Goal: Task Accomplishment & Management: Complete application form

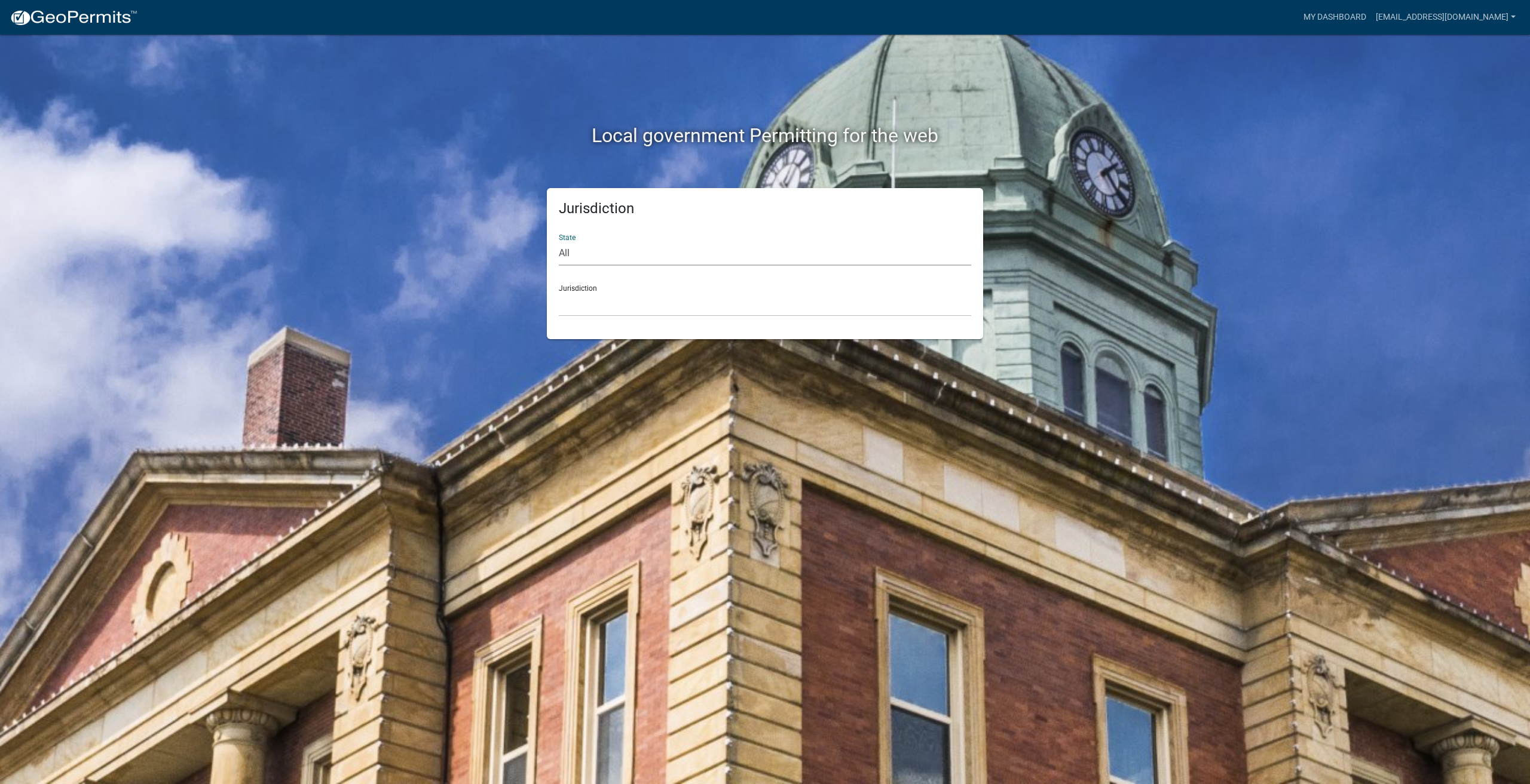
click at [636, 254] on select "All [US_STATE] [US_STATE] [US_STATE] [US_STATE] [US_STATE] [US_STATE] [US_STATE…" at bounding box center [765, 253] width 412 height 25
select select "[US_STATE]"
click at [559, 241] on select "All [US_STATE] [US_STATE] [US_STATE] [US_STATE] [US_STATE] [US_STATE] [US_STATE…" at bounding box center [765, 253] width 412 height 25
click at [588, 312] on select "City of [GEOGRAPHIC_DATA], [US_STATE] City of [GEOGRAPHIC_DATA], [US_STATE] Cit…" at bounding box center [765, 304] width 412 height 25
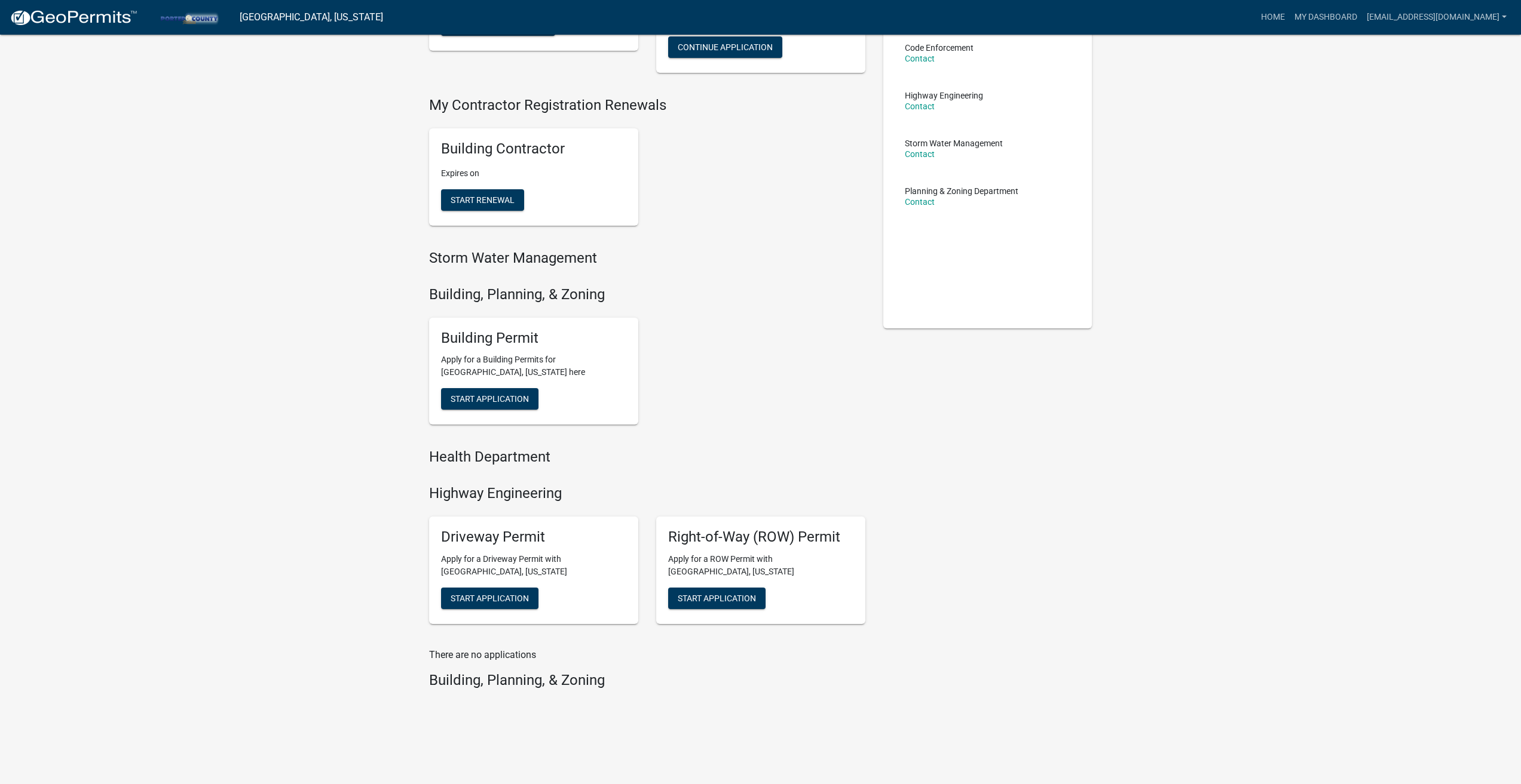
scroll to position [192, 0]
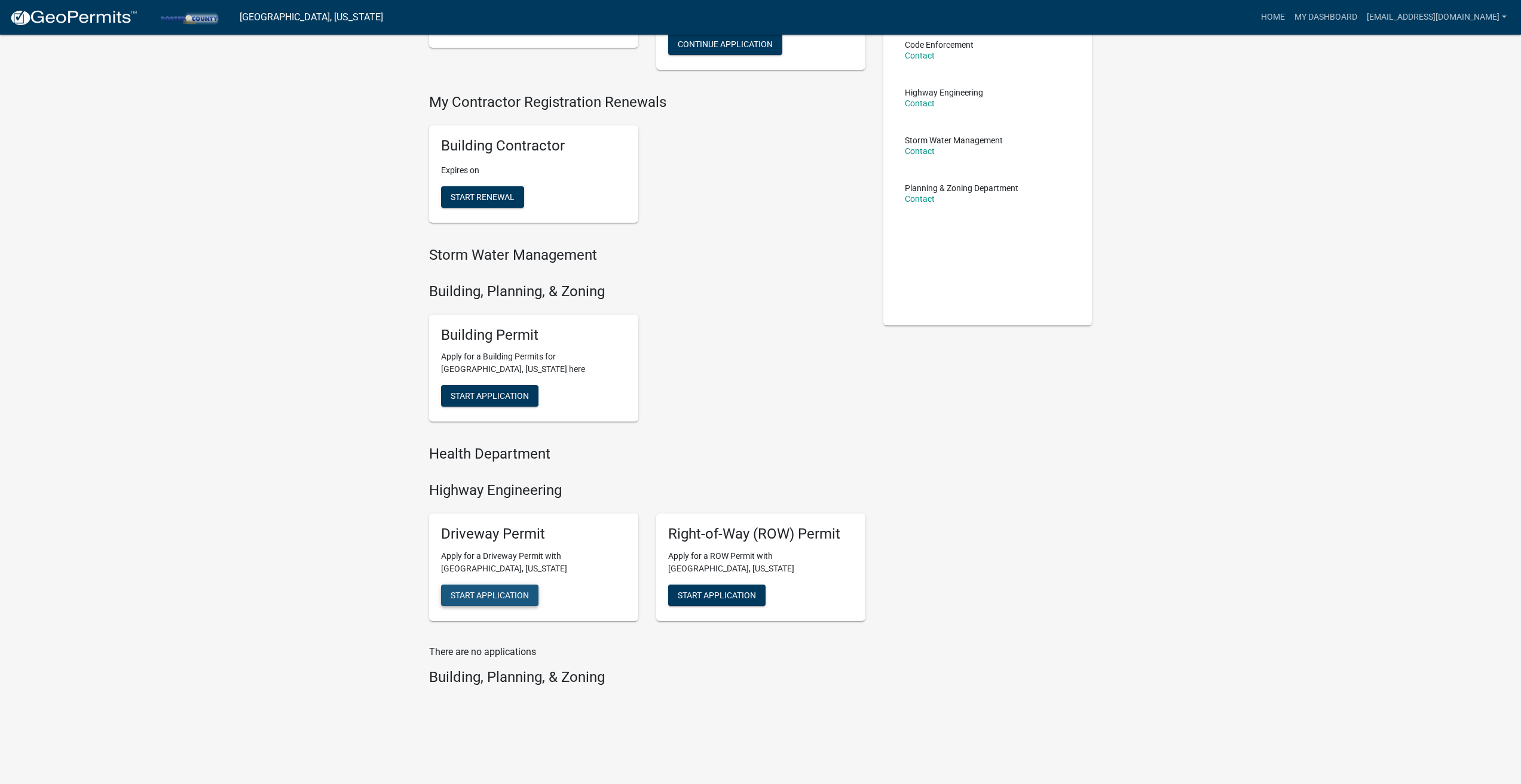
click at [486, 600] on span "Start Application" at bounding box center [489, 595] width 78 height 10
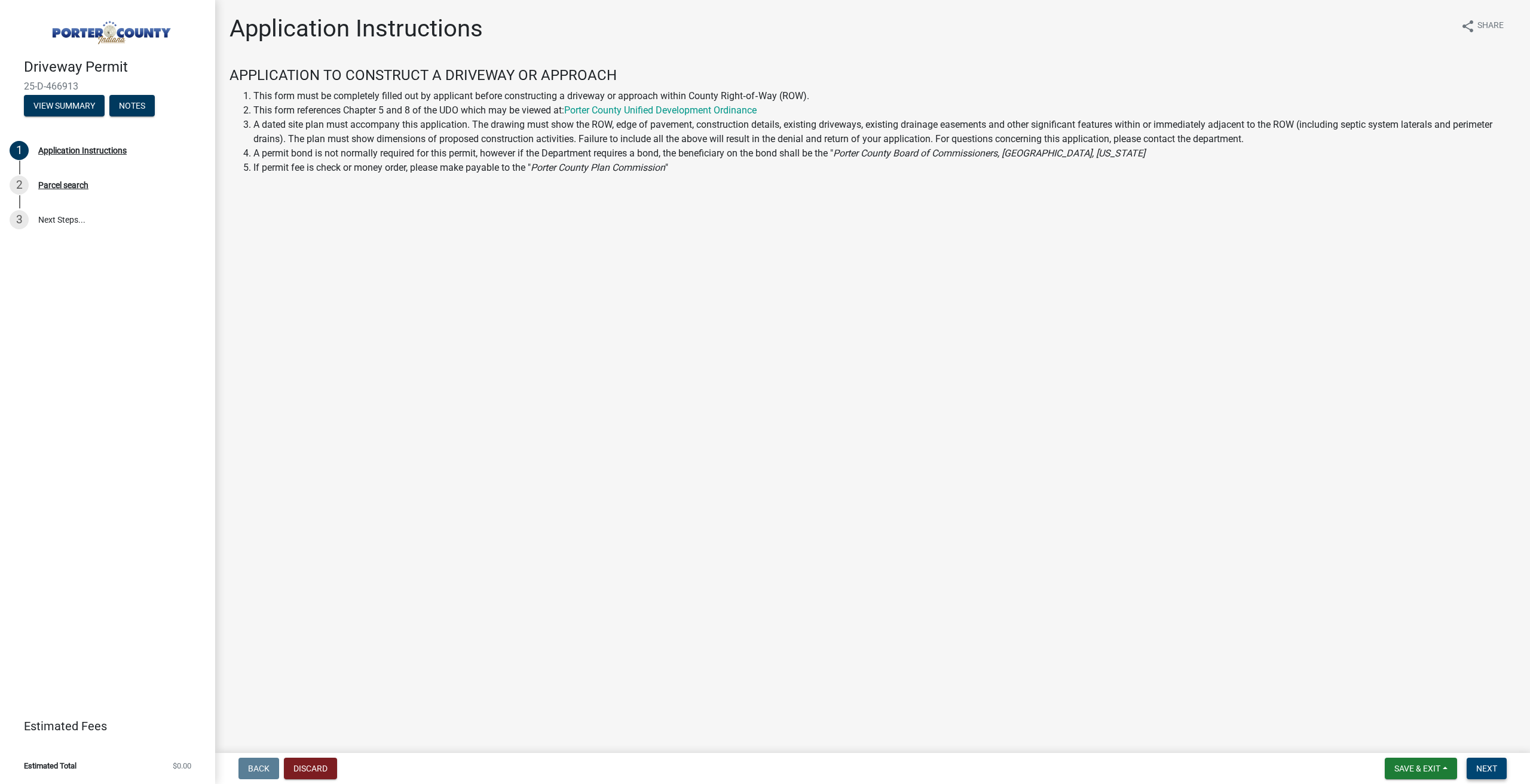
click at [1493, 767] on span "Next" at bounding box center [1486, 769] width 21 height 10
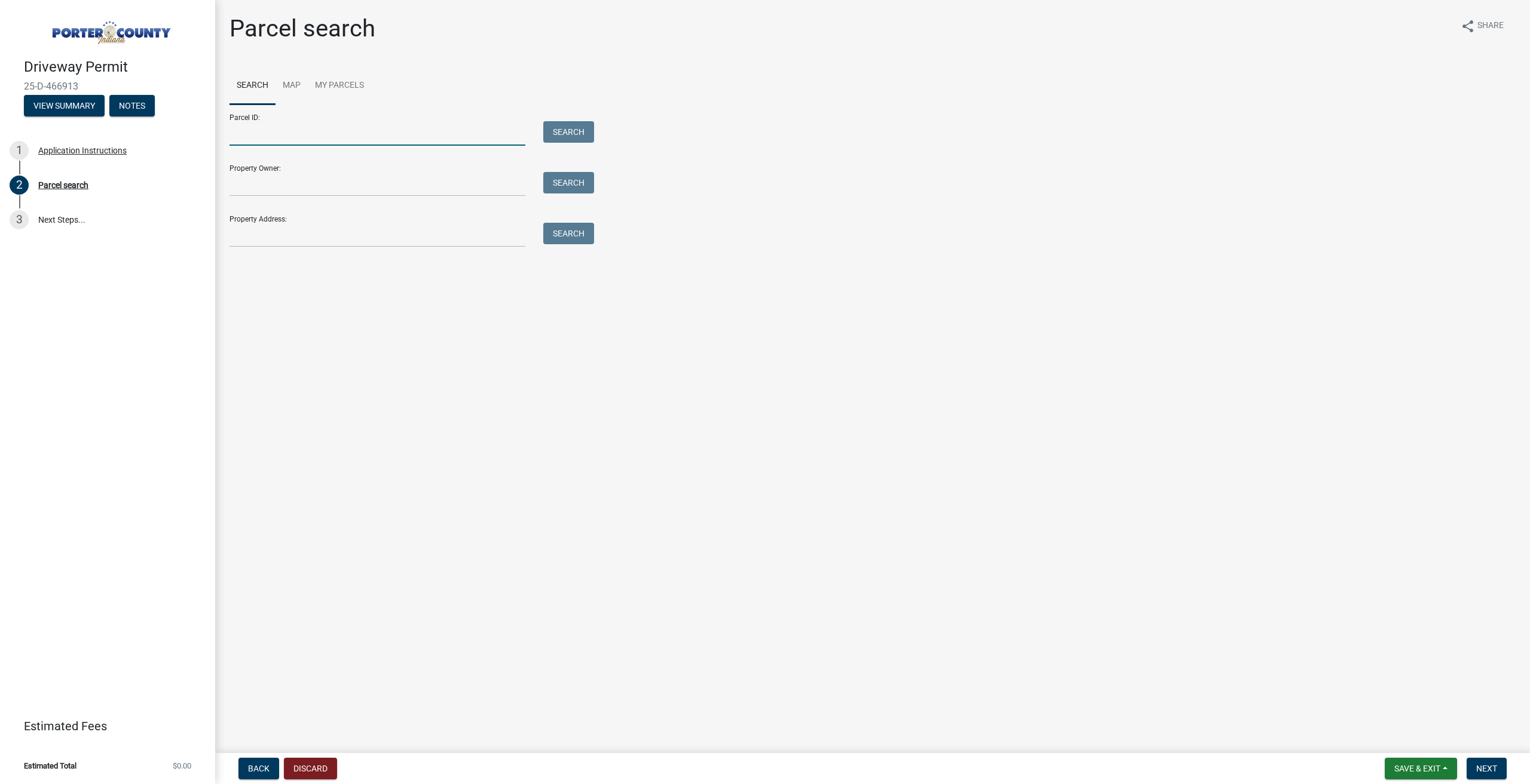
click at [269, 137] on input "Parcel ID:" at bounding box center [377, 133] width 295 height 25
type input "64-09-29-427-004.000-019"
click at [560, 123] on button "Search" at bounding box center [569, 132] width 51 height 21
click at [251, 308] on label at bounding box center [251, 308] width 0 height 0
click at [251, 312] on input "radio" at bounding box center [254, 312] width 7 height 7
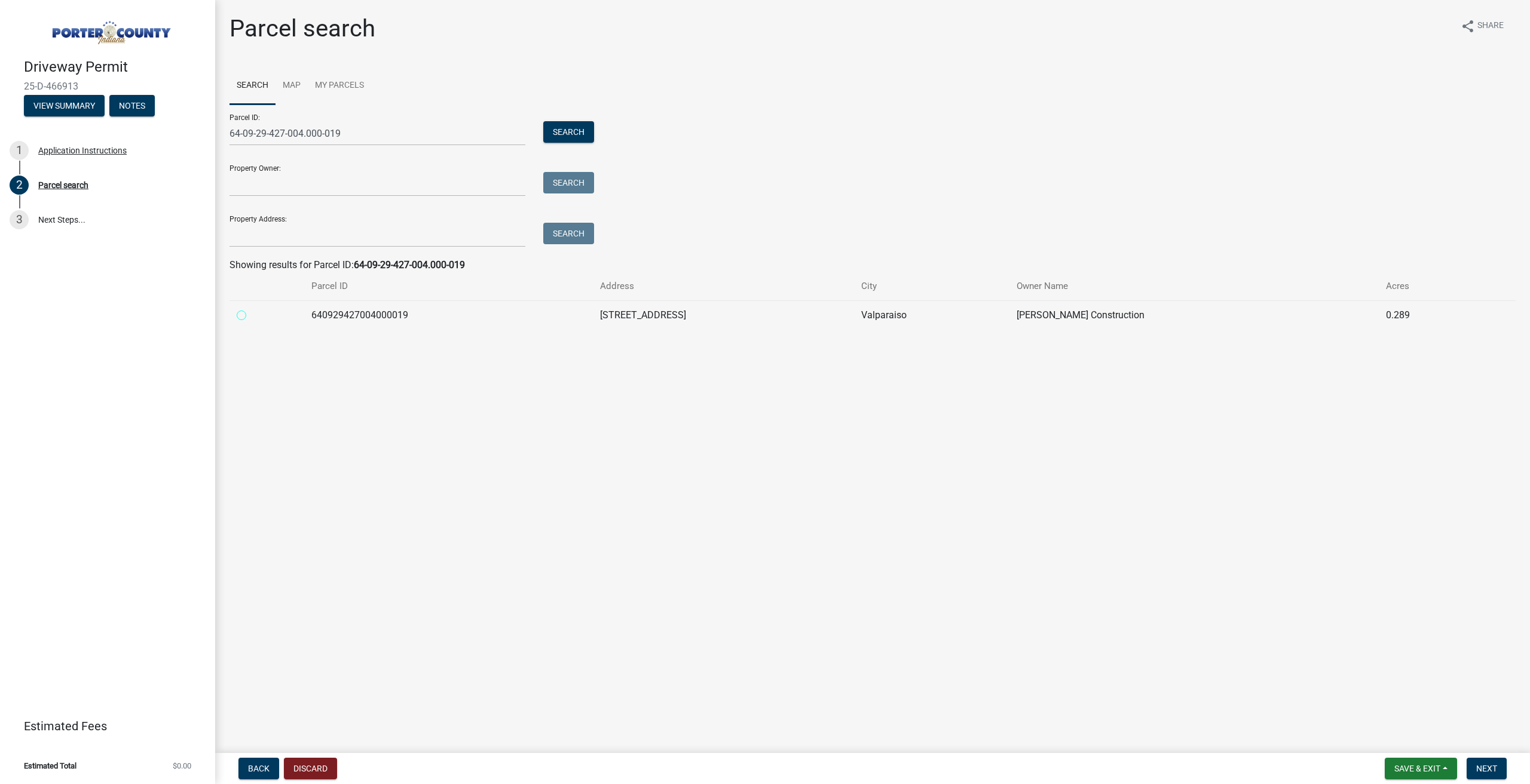
radio input "true"
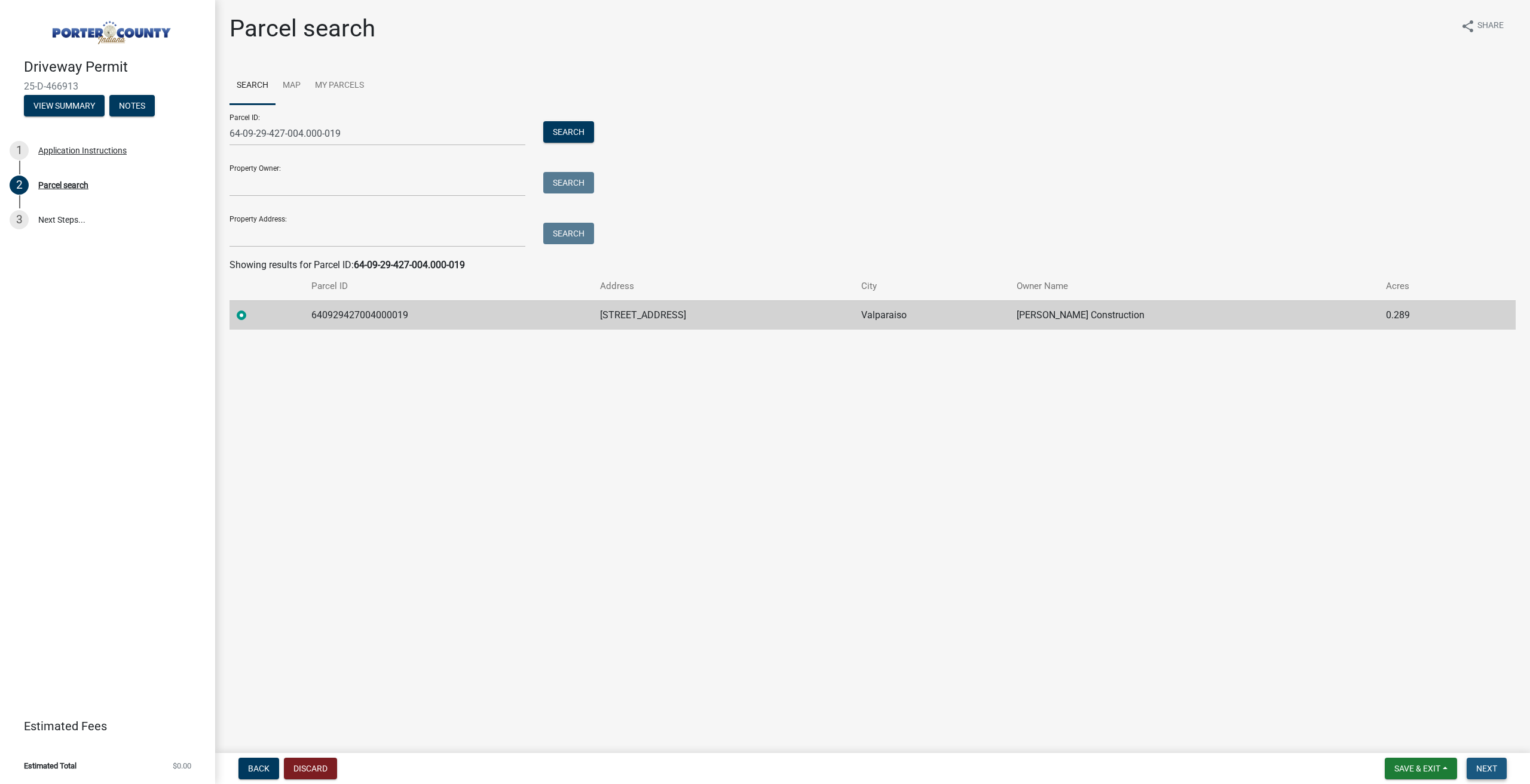
click at [1483, 767] on span "Next" at bounding box center [1486, 769] width 21 height 10
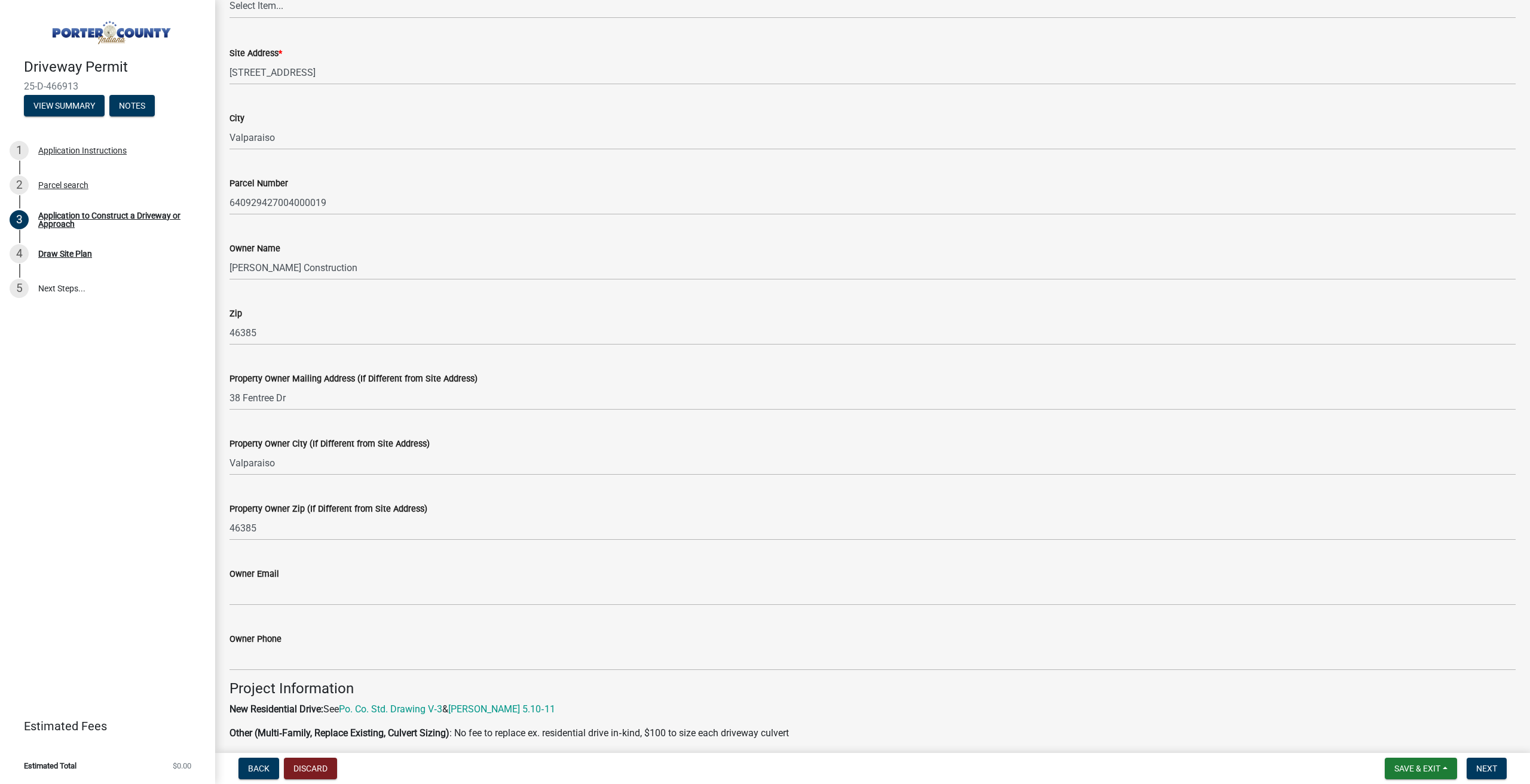
scroll to position [252, 0]
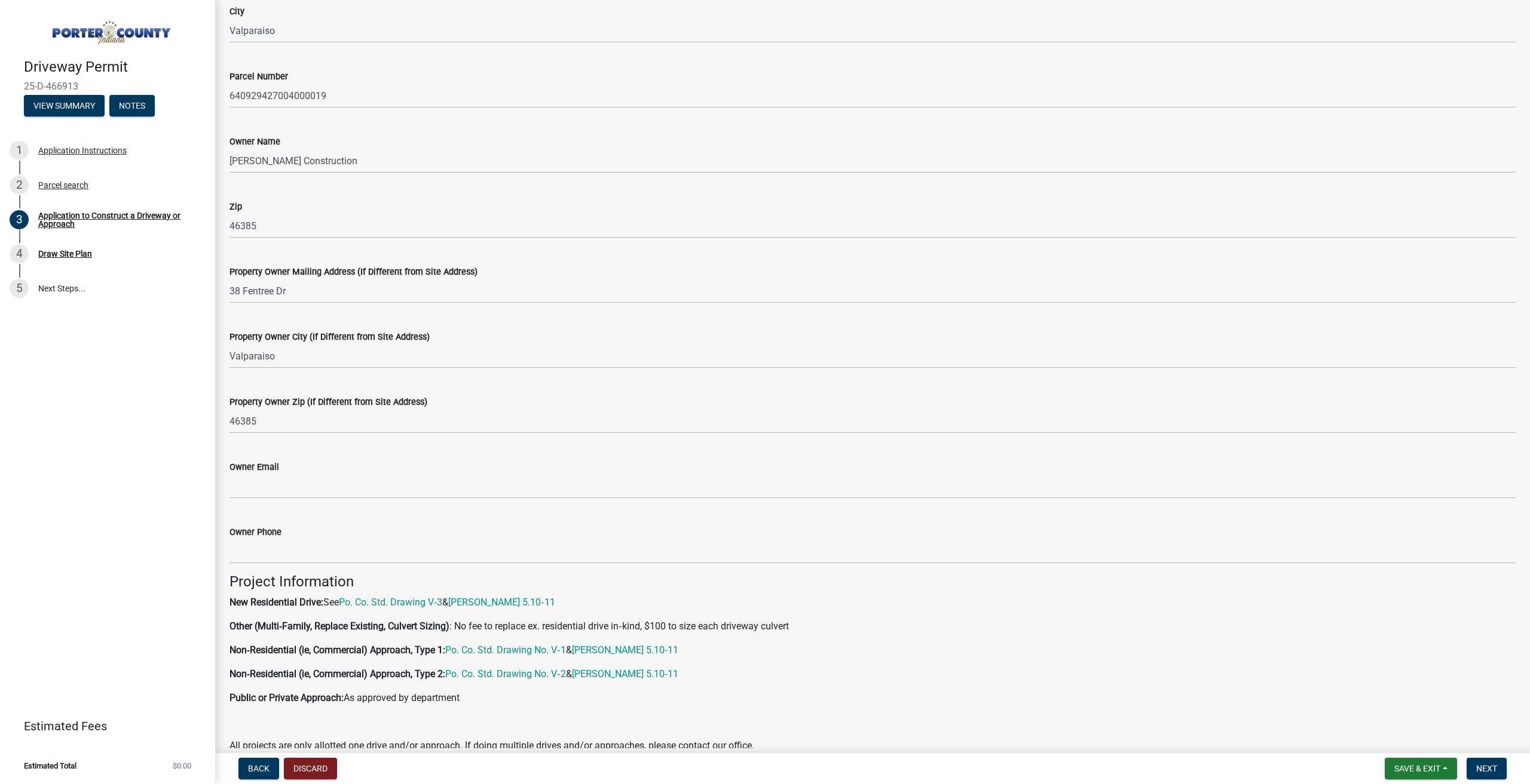
click at [335, 471] on div "Owner Email" at bounding box center [872, 466] width 1286 height 14
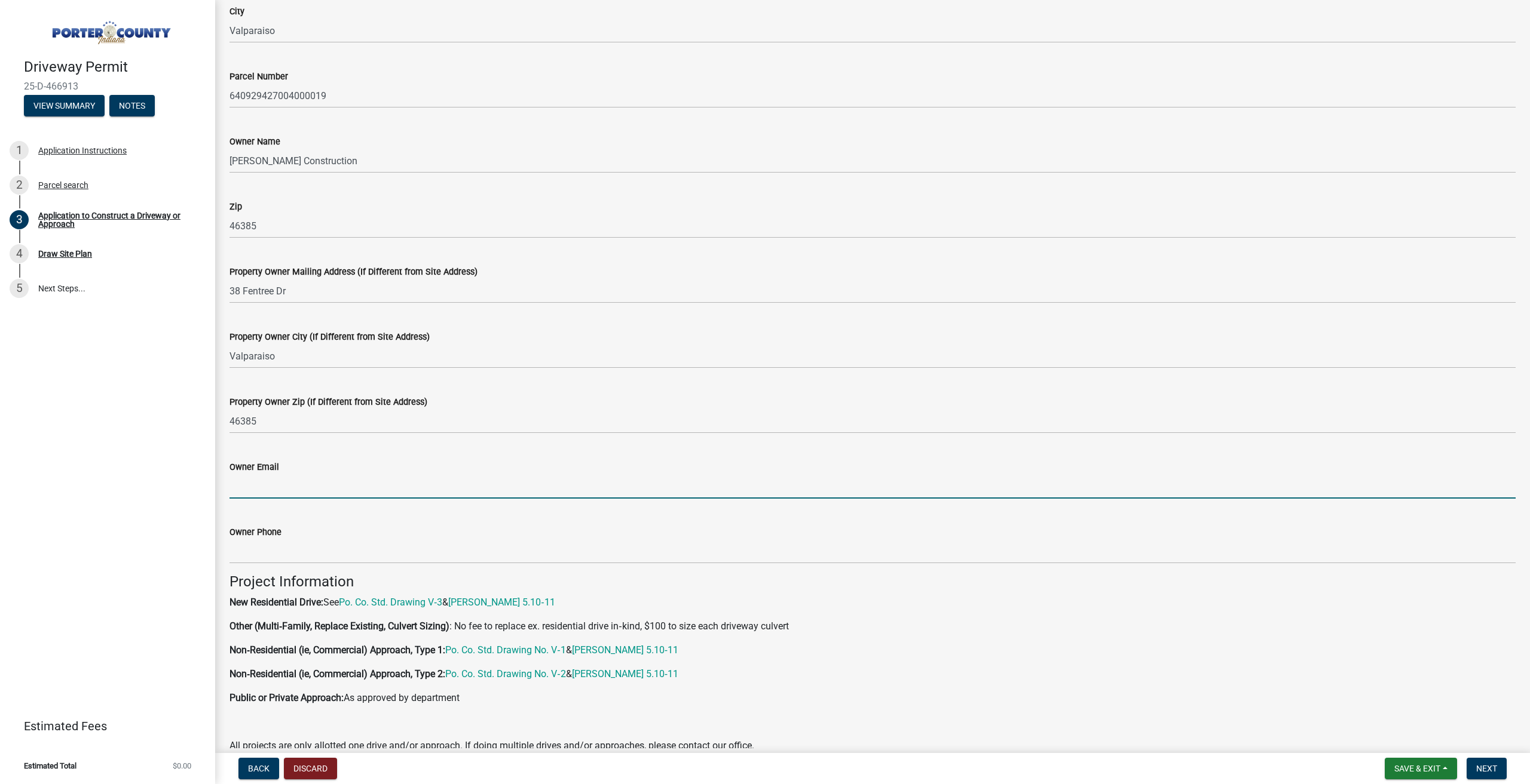
click at [296, 490] on input "Owner Email" at bounding box center [872, 486] width 1286 height 25
type input "[EMAIL_ADDRESS][DOMAIN_NAME]"
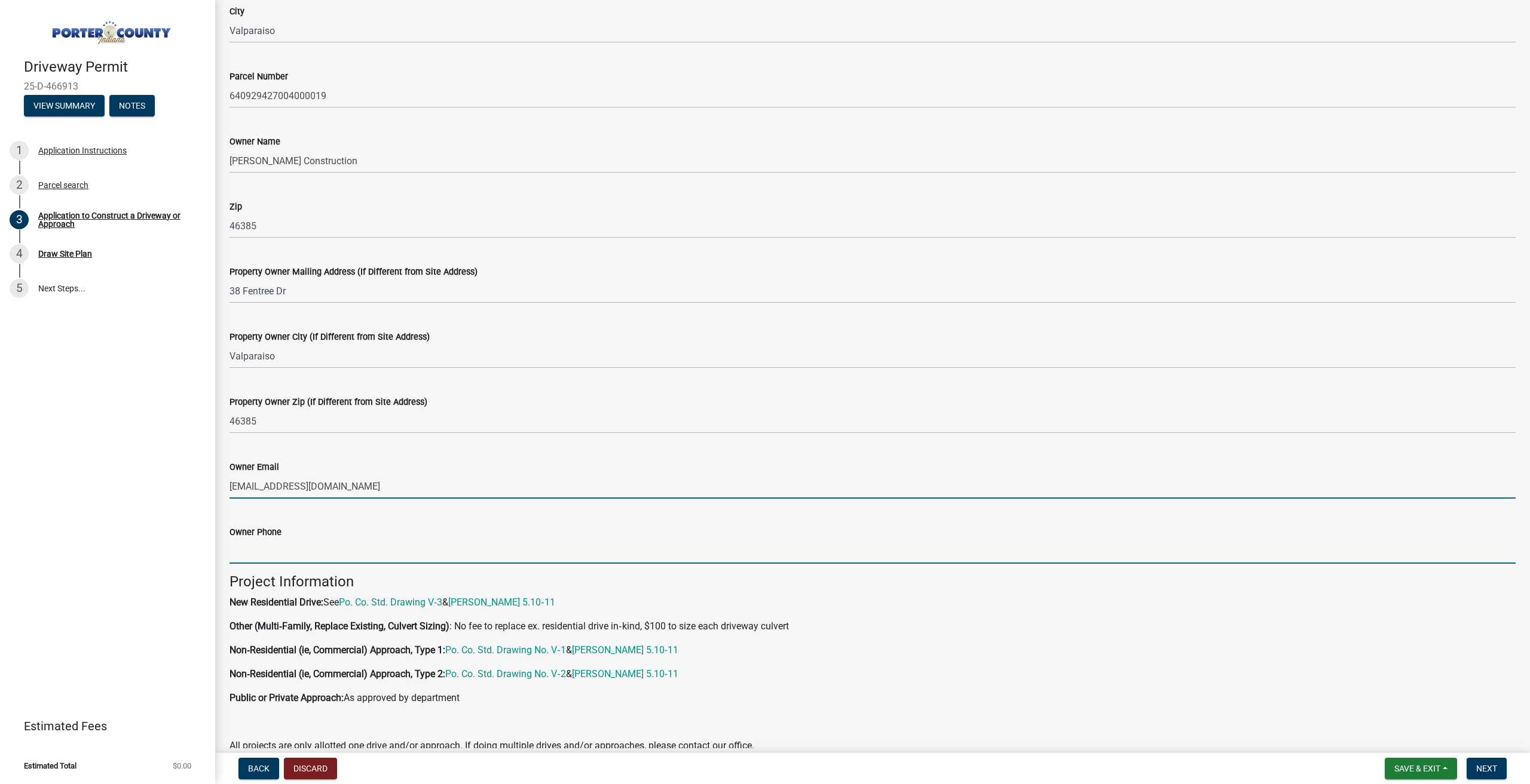
type input "2196786432"
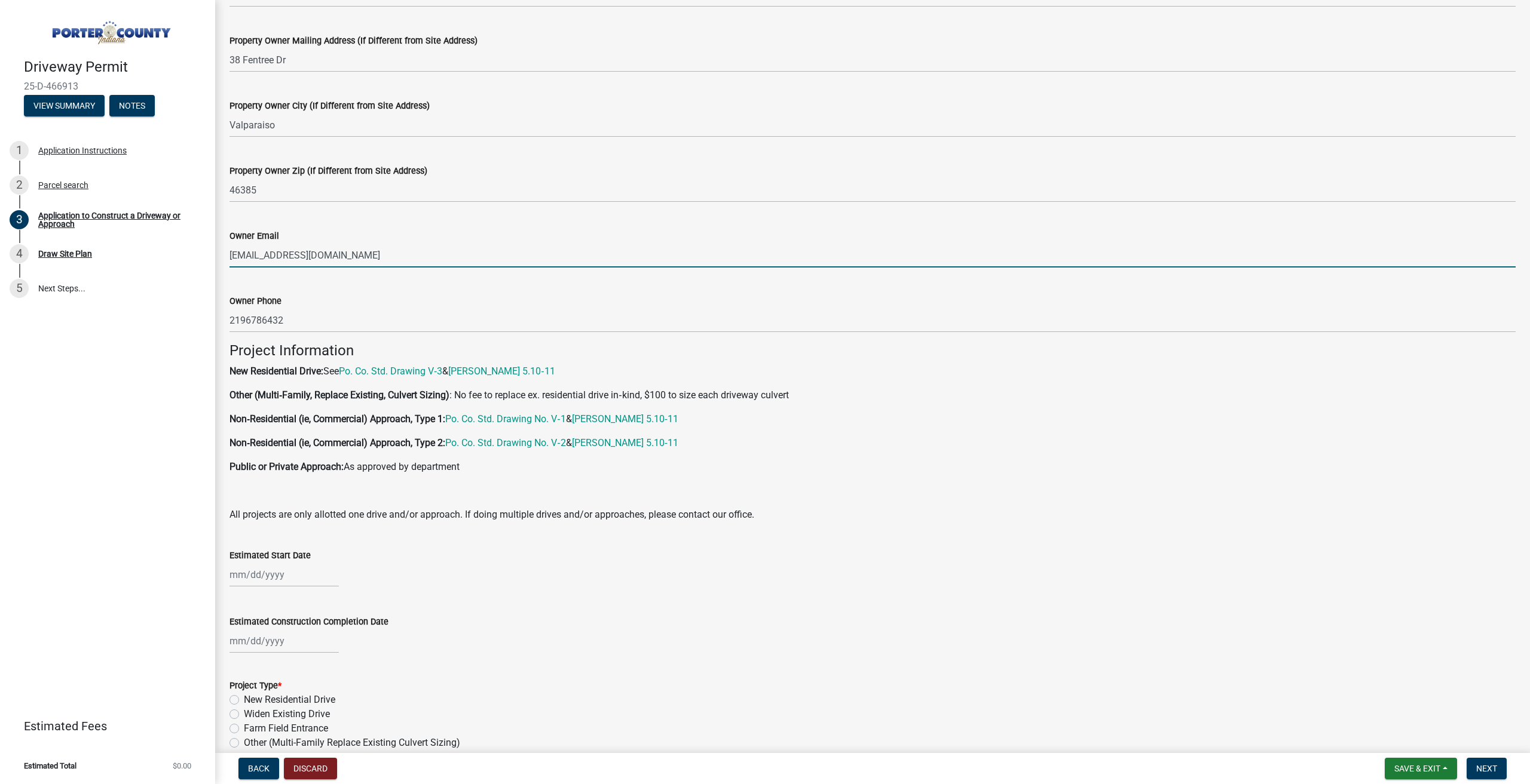
scroll to position [499, 0]
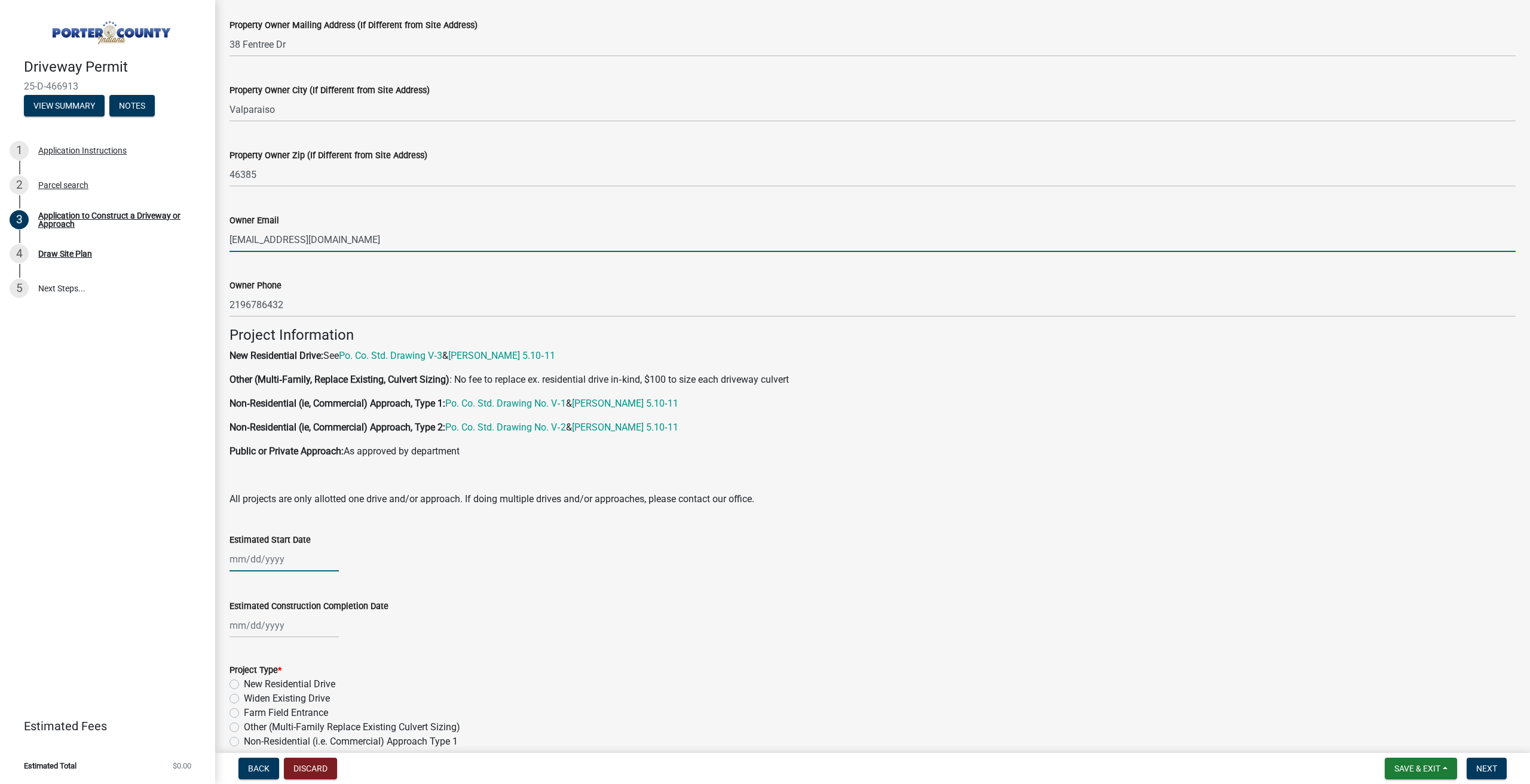
click at [242, 560] on div at bounding box center [284, 559] width 109 height 25
select select "8"
select select "2025"
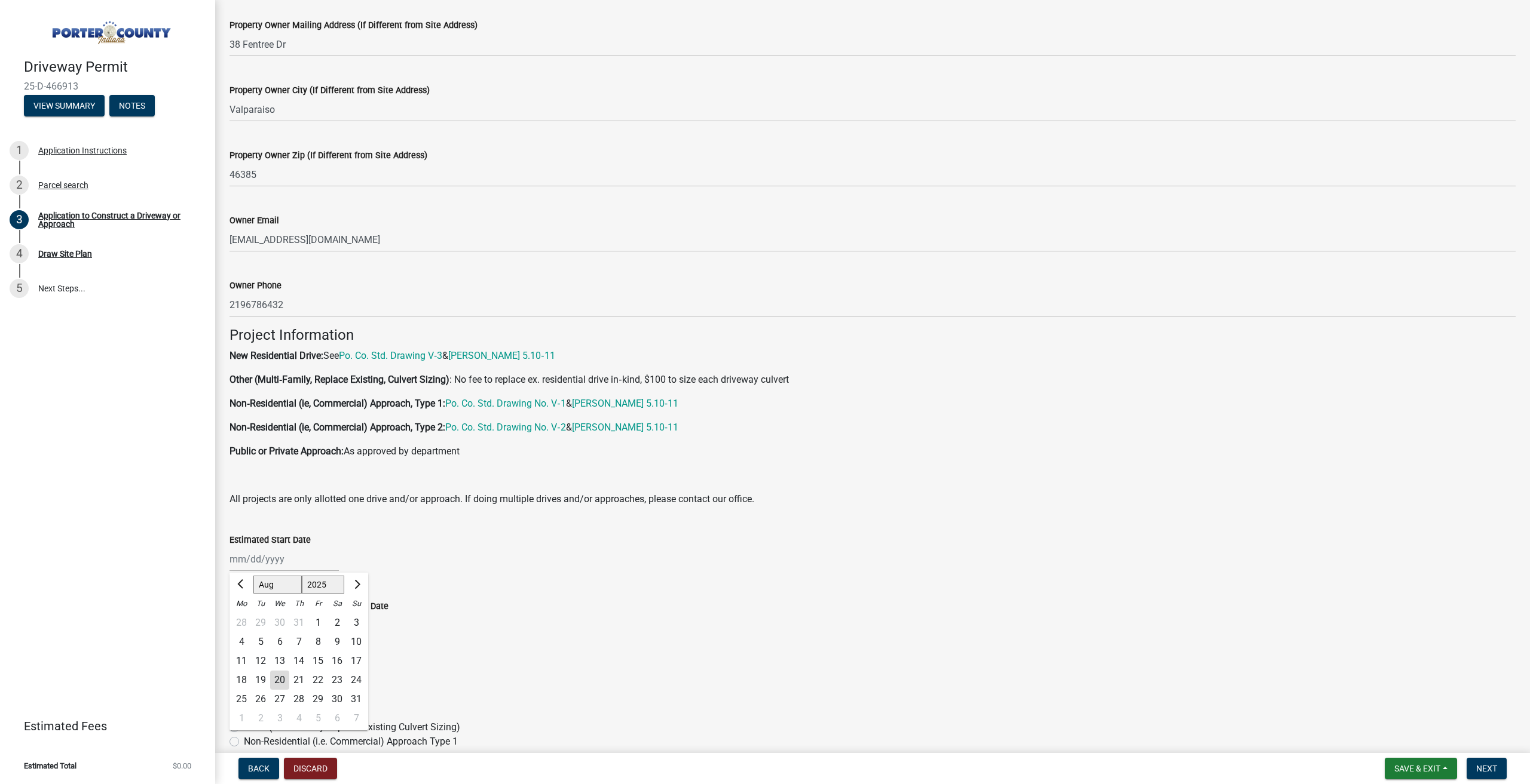
click at [283, 697] on div "27" at bounding box center [279, 699] width 19 height 19
type input "[DATE]"
click at [244, 684] on label "New Residential Drive" at bounding box center [289, 684] width 91 height 14
click at [244, 684] on input "New Residential Drive" at bounding box center [247, 680] width 7 height 7
radio input "true"
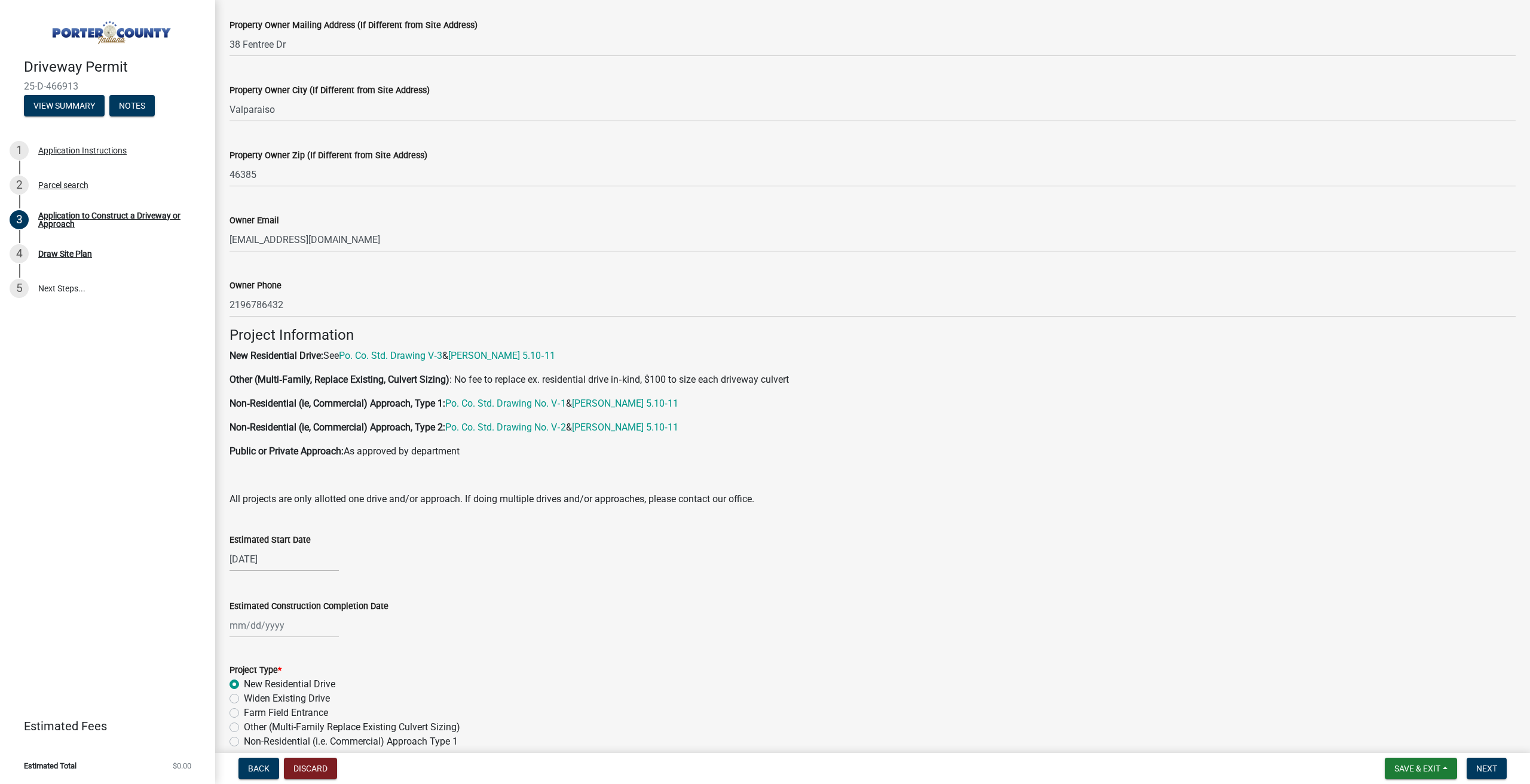
select select "8"
click at [313, 627] on div "[PERSON_NAME] Feb Mar Apr [PERSON_NAME][DATE] Oct Nov [DATE] 1526 1527 1528 152…" at bounding box center [284, 626] width 109 height 25
click at [316, 466] on select "1525 1526 1527 1528 1529 1530 1531 1532 1533 1534 1535 1536 1537 1538 1539 1540…" at bounding box center [323, 466] width 43 height 18
select select "2026"
click at [302, 457] on select "1525 1526 1527 1528 1529 1530 1531 1532 1533 1534 1535 1536 1537 1538 1539 1540…" at bounding box center [323, 466] width 43 height 18
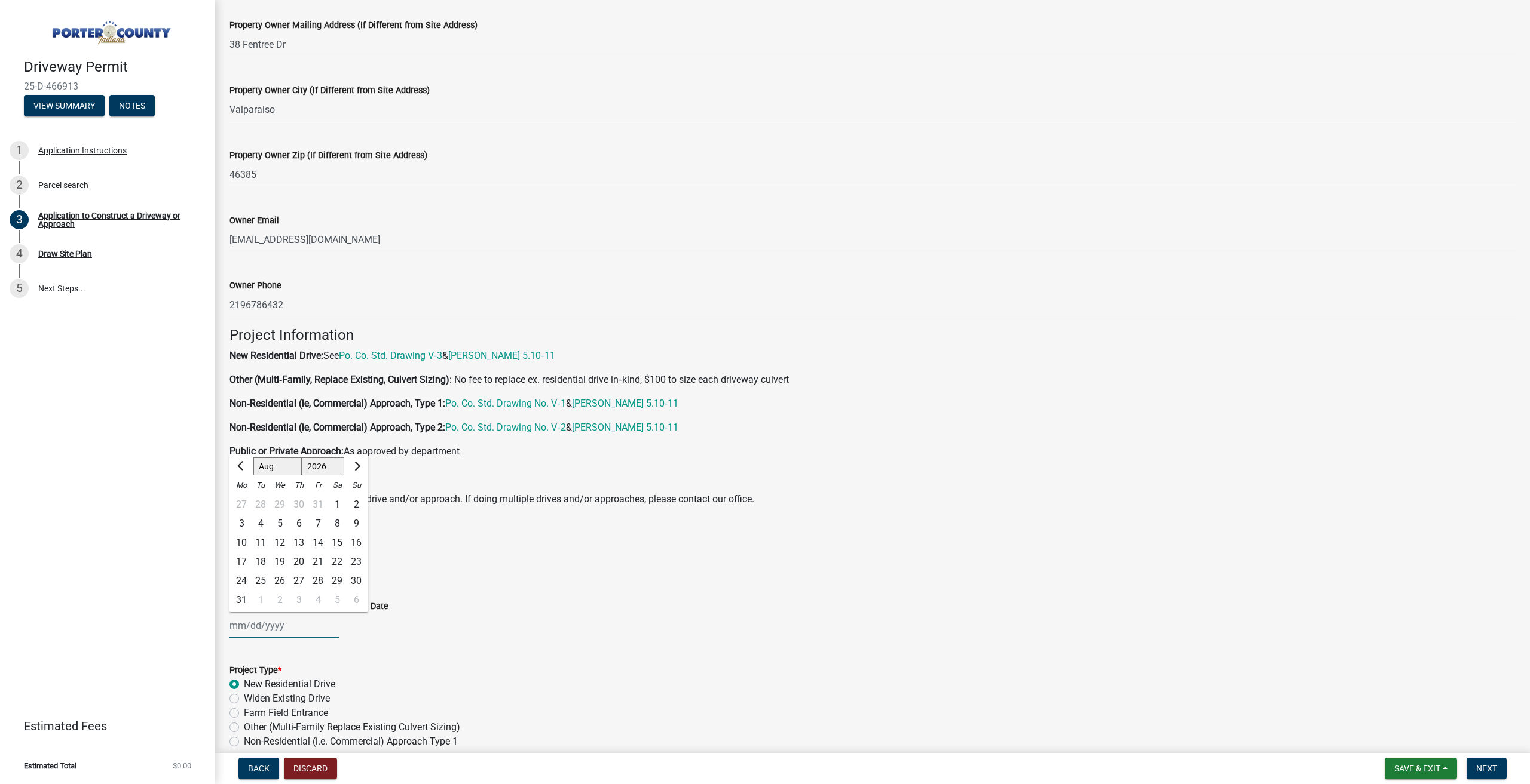
click at [277, 579] on div "26" at bounding box center [279, 581] width 19 height 19
type input "[DATE]"
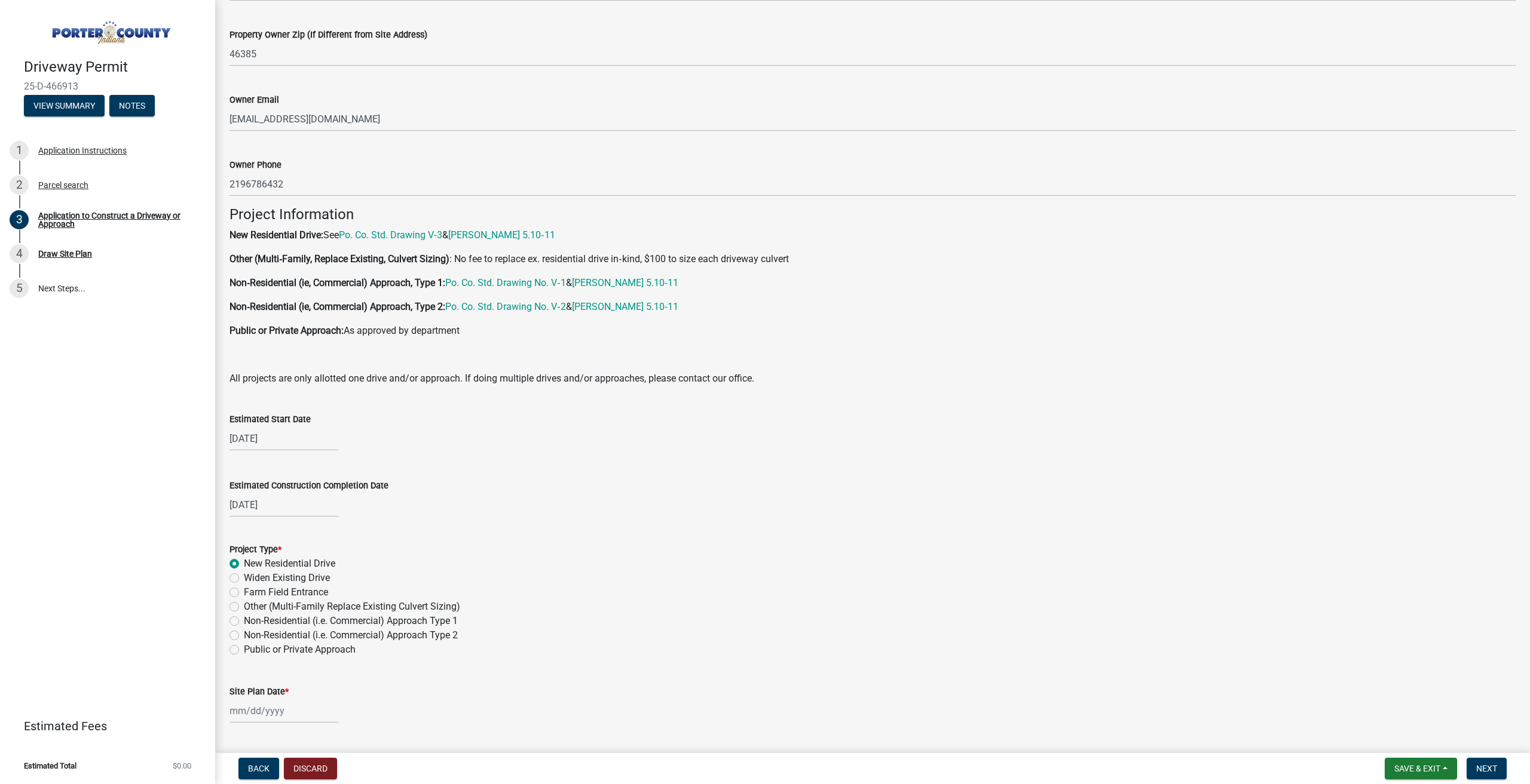
scroll to position [596, 0]
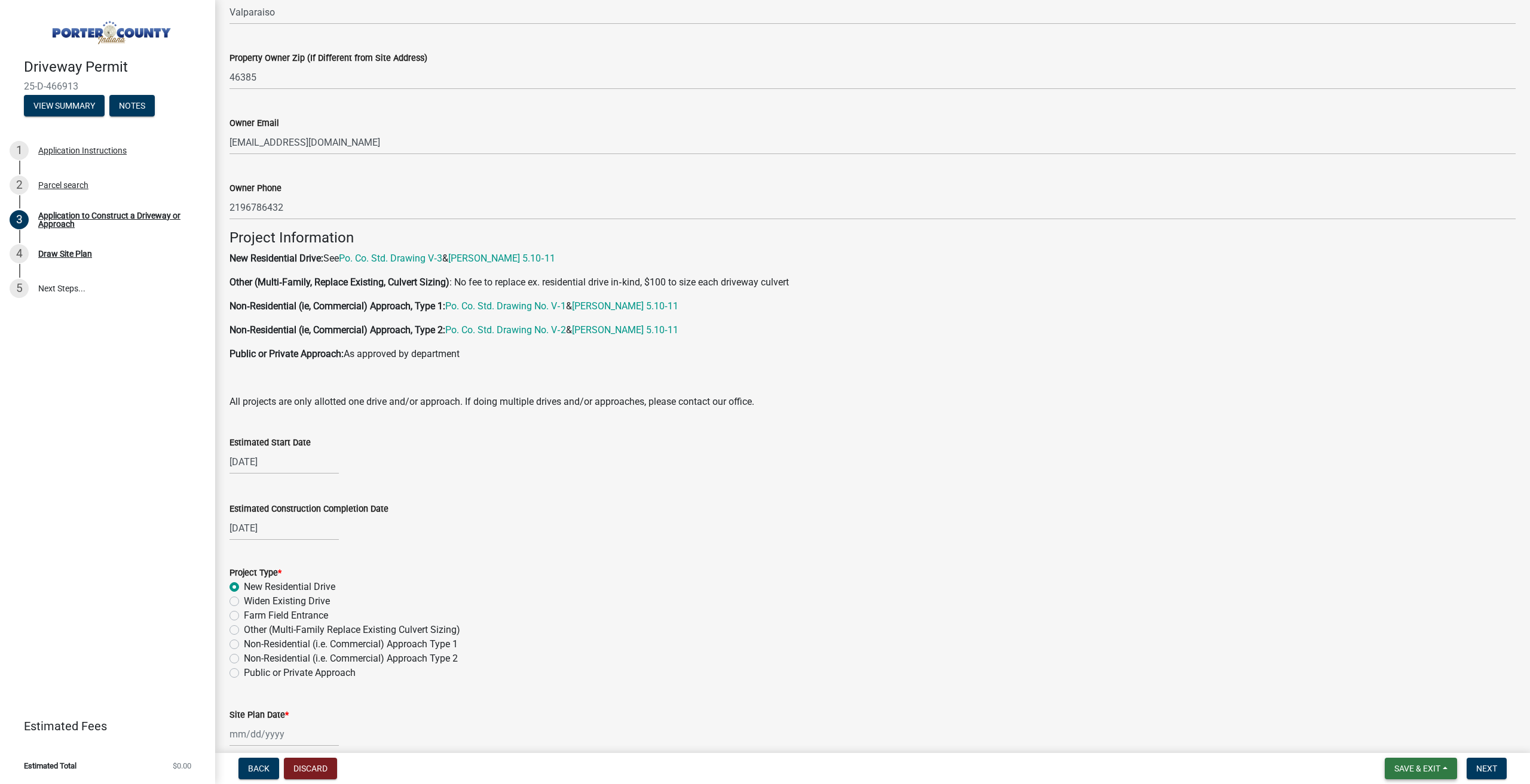
click at [1410, 768] on span "Save & Exit" at bounding box center [1417, 769] width 46 height 10
click at [1384, 732] on button "Save & Exit" at bounding box center [1409, 737] width 95 height 29
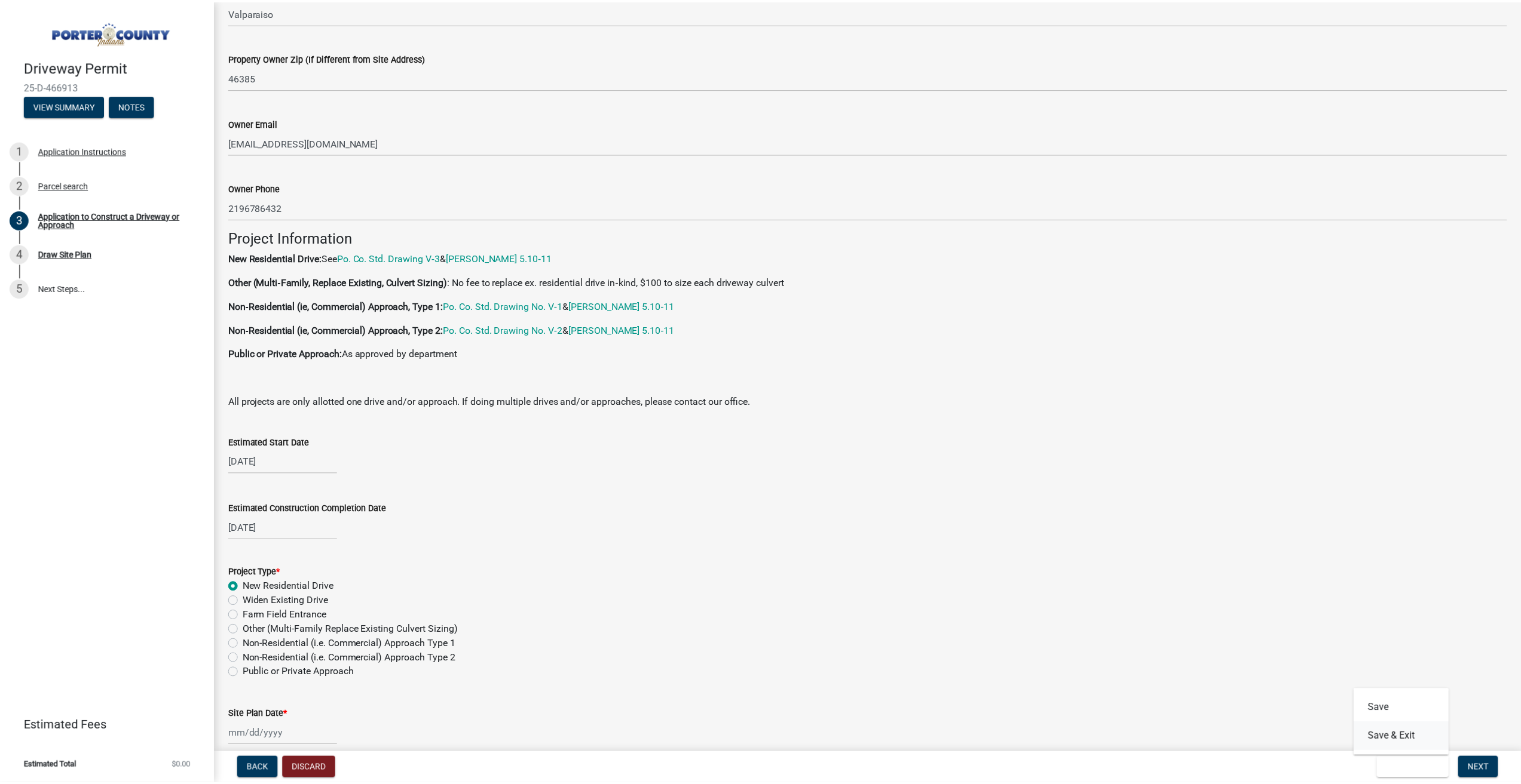
scroll to position [0, 0]
